Goal: Information Seeking & Learning: Understand process/instructions

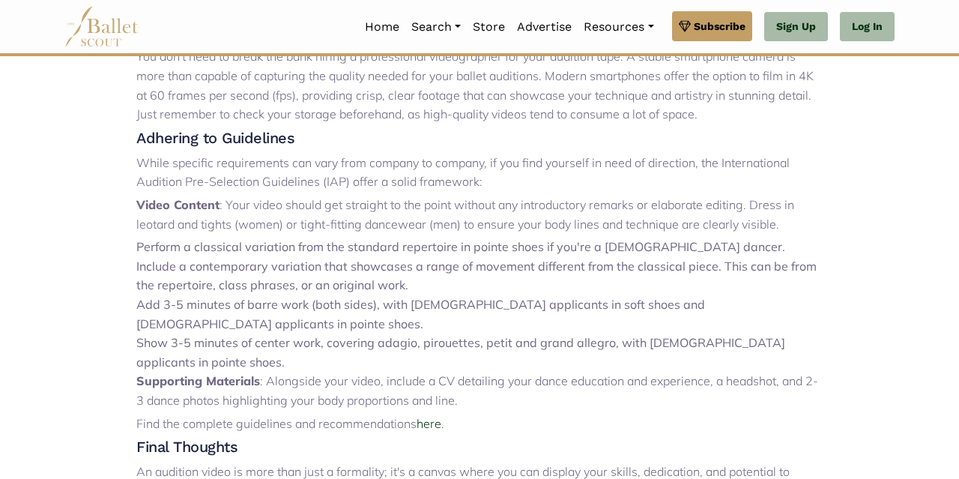
scroll to position [596, 0]
click at [489, 161] on p "While specific requirements can vary from company to company, if you find yours…" at bounding box center [479, 172] width 686 height 38
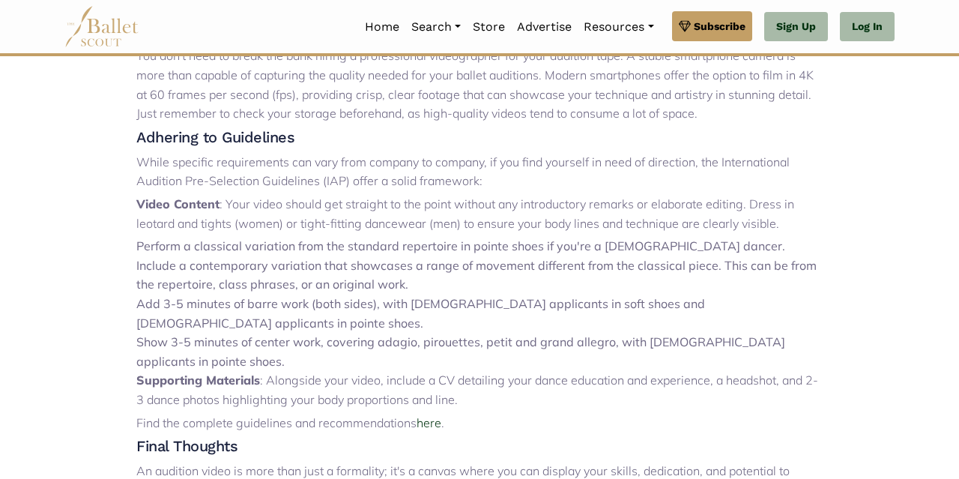
click at [473, 264] on li "Include a contemporary variation that showcases a range of movement different f…" at bounding box center [479, 275] width 686 height 38
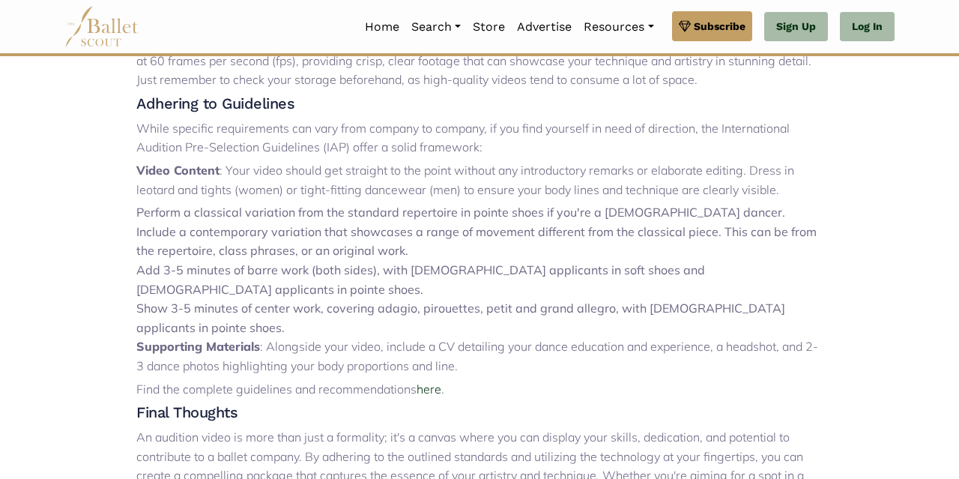
click at [448, 267] on li "Add 3-5 minutes of barre work (both sides), with [DEMOGRAPHIC_DATA] applicants …" at bounding box center [479, 280] width 686 height 38
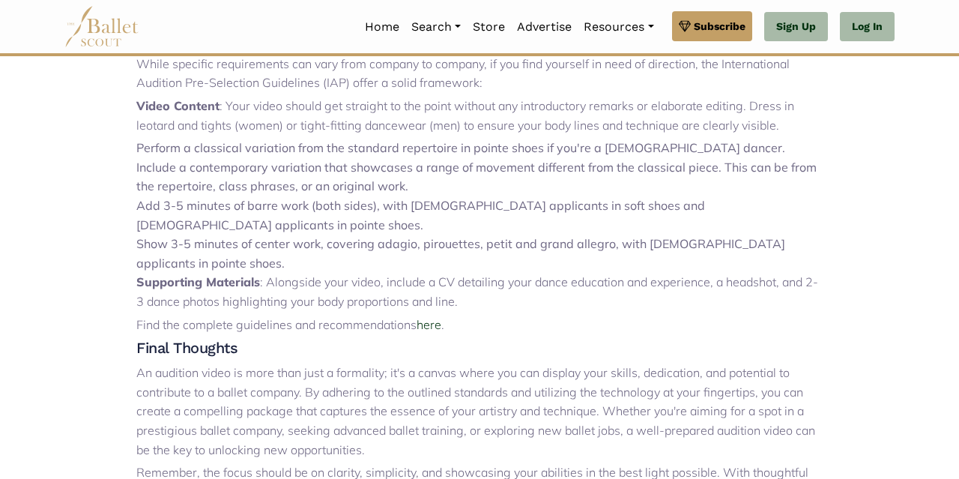
scroll to position [695, 0]
click at [468, 272] on p "Supporting Materials : Alongside your video, include a CV detailing your dance …" at bounding box center [479, 291] width 686 height 38
click at [488, 272] on p "Supporting Materials : Alongside your video, include a CV detailing your dance …" at bounding box center [479, 291] width 686 height 38
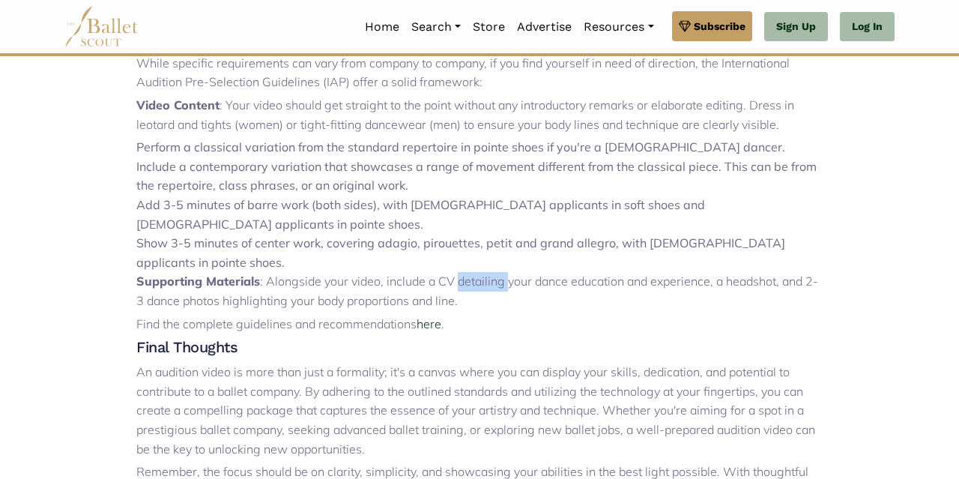
click at [488, 272] on p "Supporting Materials : Alongside your video, include a CV detailing your dance …" at bounding box center [479, 291] width 686 height 38
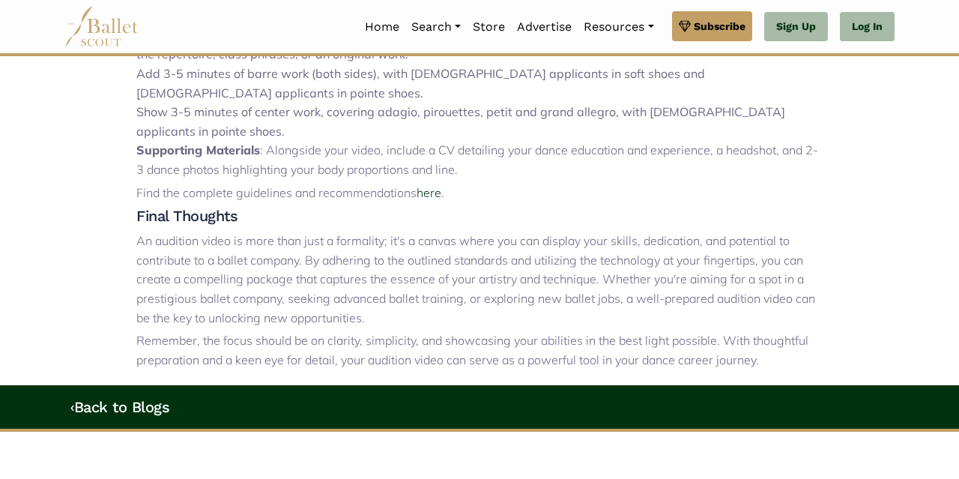
scroll to position [832, 0]
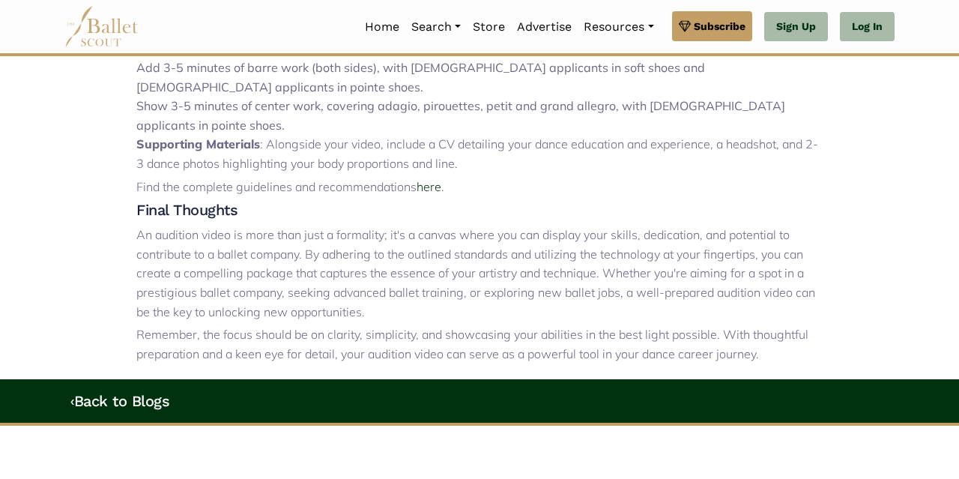
click at [488, 226] on p "An audition video is more than just a formality; it's a canvas where you can di…" at bounding box center [479, 274] width 686 height 96
click at [496, 235] on p "An audition video is more than just a formality; it's a canvas where you can di…" at bounding box center [479, 274] width 686 height 96
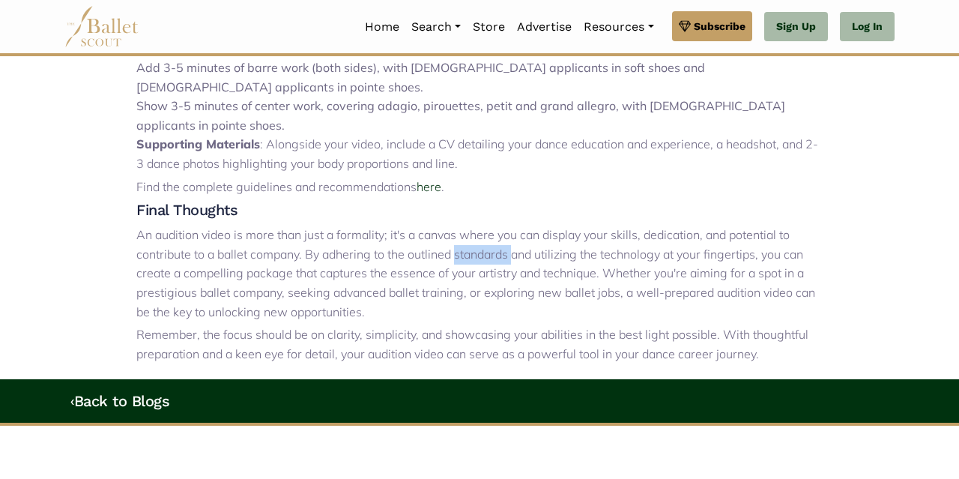
click at [496, 235] on p "An audition video is more than just a formality; it's a canvas where you can di…" at bounding box center [479, 274] width 686 height 96
